Goal: Task Accomplishment & Management: Use online tool/utility

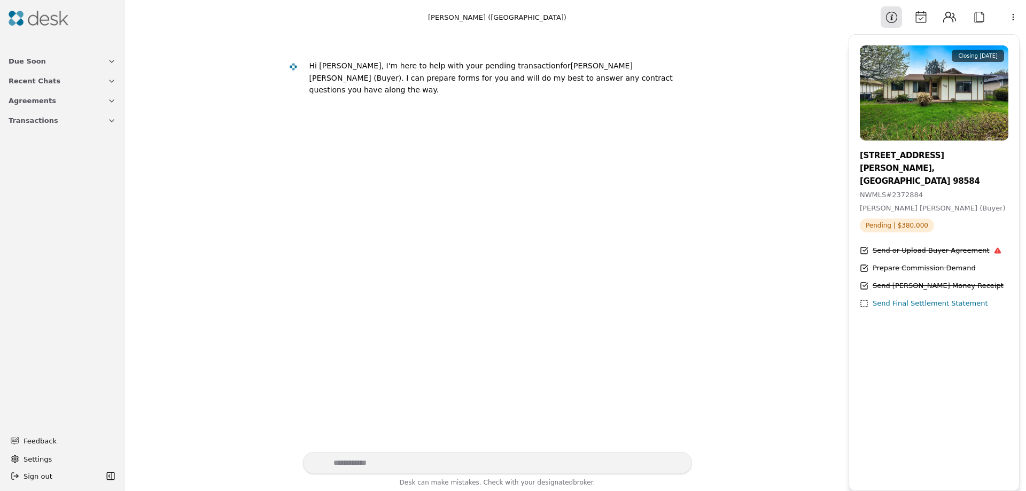
click at [110, 117] on icon "button" at bounding box center [111, 121] width 9 height 9
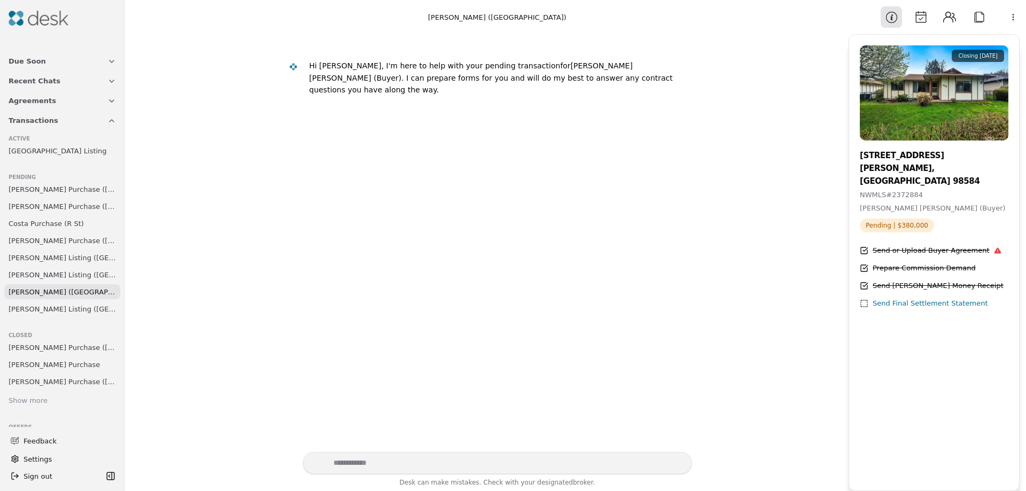
click at [67, 278] on span "[PERSON_NAME] Listing ([GEOGRAPHIC_DATA])" at bounding box center [62, 274] width 107 height 11
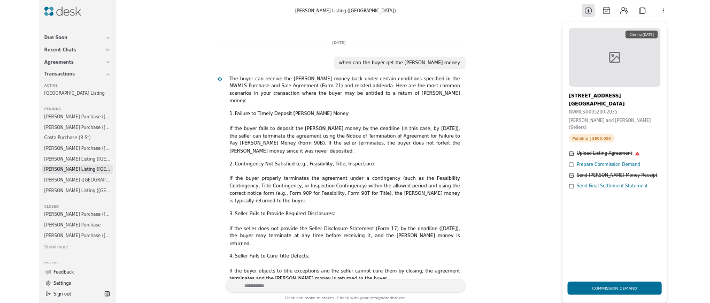
scroll to position [309, 0]
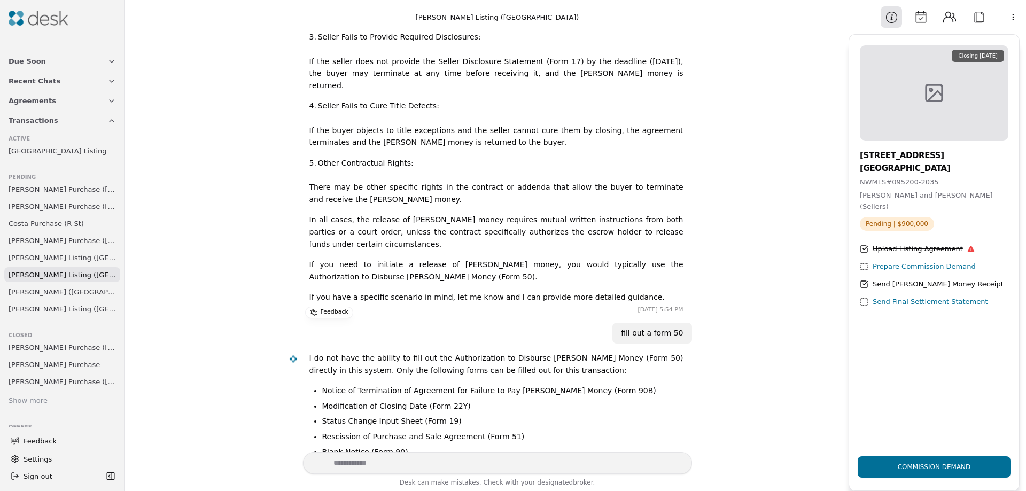
click at [903, 261] on div "Prepare Commission Demand" at bounding box center [924, 266] width 103 height 11
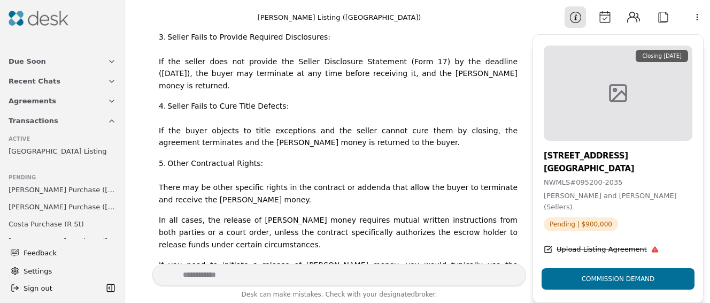
click at [444, 100] on p "4. Seller Fails to Cure Title Defects: If the buyer objects to title exceptions…" at bounding box center [338, 124] width 359 height 48
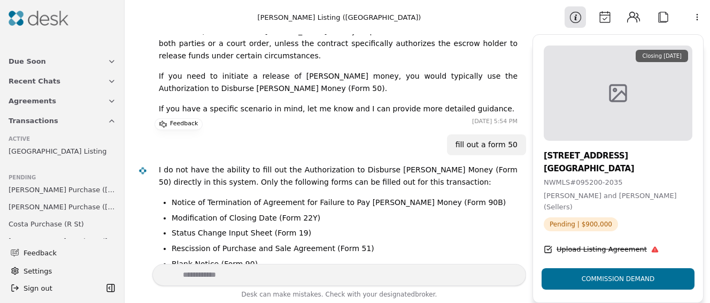
scroll to position [37, 0]
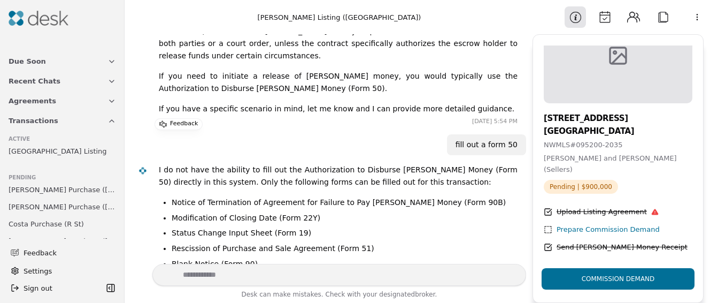
click at [591, 224] on div "Prepare Commission Demand" at bounding box center [607, 229] width 103 height 11
click at [610, 280] on div "Commission Demand" at bounding box center [618, 278] width 90 height 36
